Goal: Transaction & Acquisition: Purchase product/service

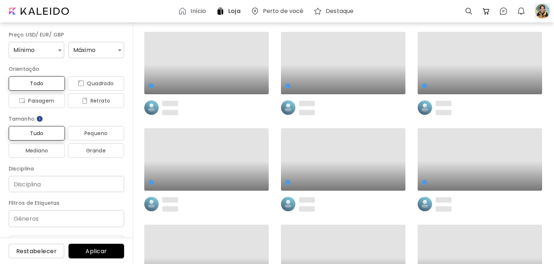
click at [544, 13] on div at bounding box center [543, 11] width 16 height 16
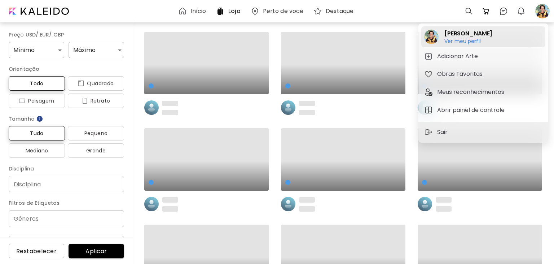
click at [474, 44] on h6 "Ver meu perfil" at bounding box center [462, 47] width 36 height 6
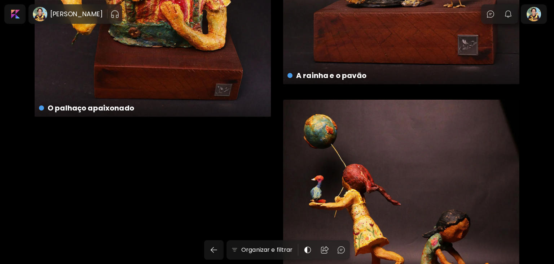
scroll to position [2806, 0]
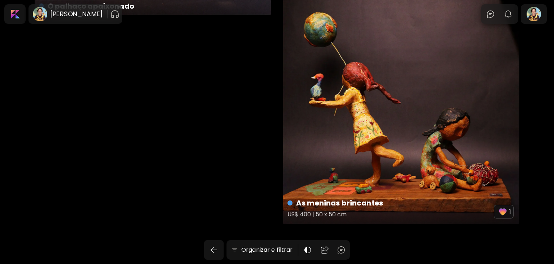
click at [393, 141] on div "As meninas brincantes US$ 400 | 50 x 50 cm 1" at bounding box center [401, 111] width 236 height 226
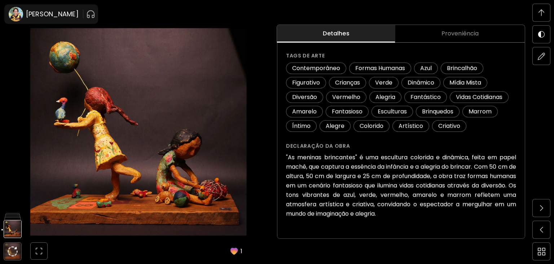
scroll to position [724, 0]
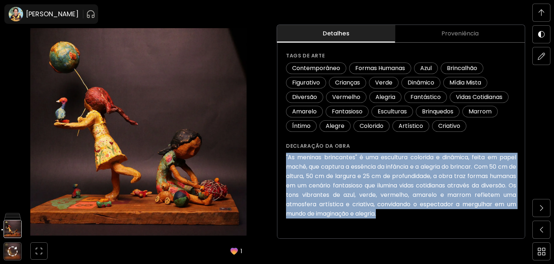
drag, startPoint x: 446, startPoint y: 216, endPoint x: 281, endPoint y: 157, distance: 175.5
click at [281, 157] on div "As meninas brincantes (2024) US$ 400 Adicionar ao carrinho Detalhes da obra Esc…" at bounding box center [400, 59] width 247 height 359
copy h6 ""As meninas brincantes" é uma escultura colorida e dinâmica, feita em papel mac…"
